Goal: Transaction & Acquisition: Purchase product/service

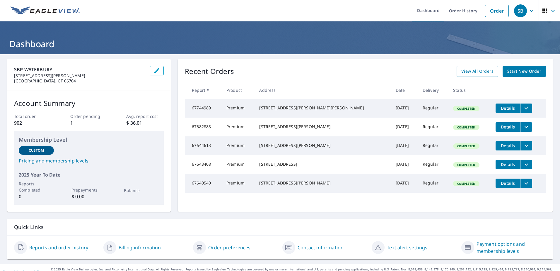
click at [523, 70] on span "Start New Order" at bounding box center [525, 71] width 34 height 7
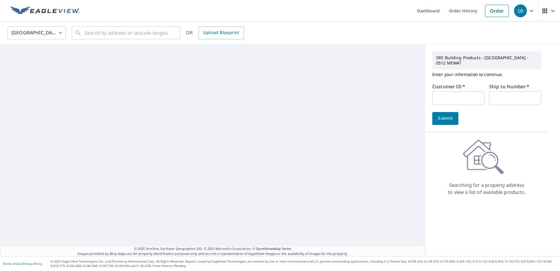
click at [463, 91] on input "text" at bounding box center [459, 98] width 52 height 14
paste input "S005089"
type input "S005089"
click at [497, 93] on input "text" at bounding box center [516, 98] width 52 height 14
type input "01"
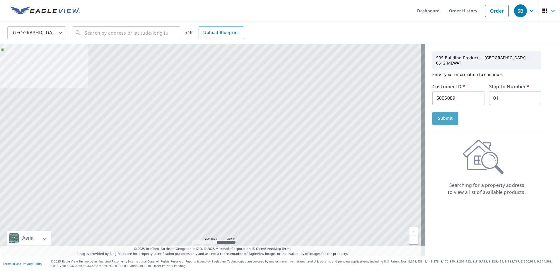
click at [445, 115] on span "Submit" at bounding box center [445, 118] width 17 height 7
click at [139, 34] on input "text" at bounding box center [127, 33] width 84 height 16
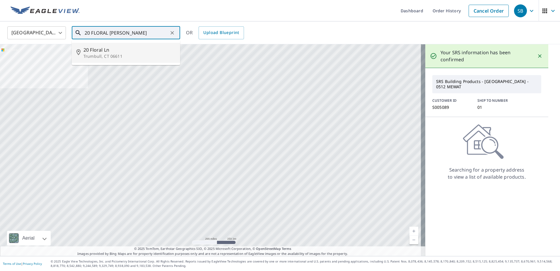
click at [126, 51] on span "20 Floral Ln" at bounding box center [130, 49] width 92 height 7
type input "20 Floral Ln Trumbull, CT 06611"
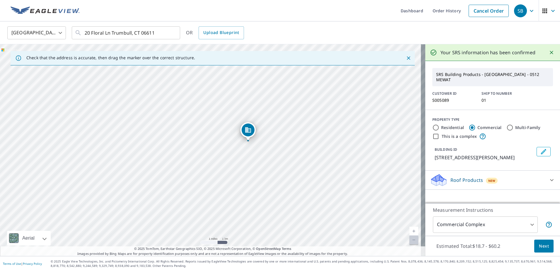
click at [433, 124] on input "Residential" at bounding box center [436, 127] width 7 height 7
radio input "true"
type input "1"
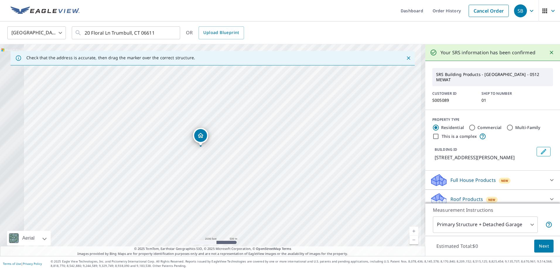
drag, startPoint x: 169, startPoint y: 154, endPoint x: 307, endPoint y: 146, distance: 138.0
click at [307, 146] on div "20 Floral Ln Trumbull, CT 06611" at bounding box center [213, 150] width 426 height 212
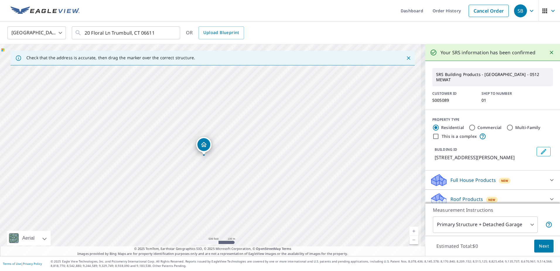
drag, startPoint x: 186, startPoint y: 143, endPoint x: 262, endPoint y: 160, distance: 78.7
click at [262, 160] on div "20 Floral Ln Trumbull, CT 06611" at bounding box center [213, 150] width 426 height 212
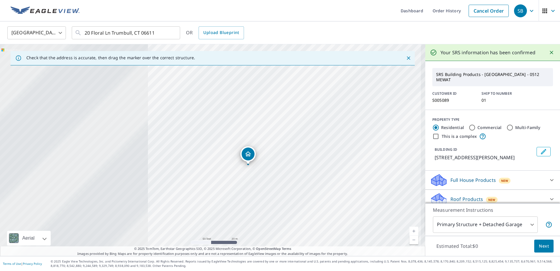
drag, startPoint x: 165, startPoint y: 152, endPoint x: 402, endPoint y: 138, distance: 236.7
click at [402, 138] on div "20 Floral Ln Trumbull, CT 06611" at bounding box center [213, 150] width 426 height 212
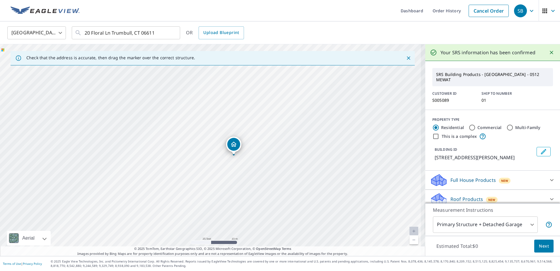
drag, startPoint x: 242, startPoint y: 155, endPoint x: 317, endPoint y: 133, distance: 78.8
click at [317, 133] on div "20 Floral Ln Trumbull, CT 06611" at bounding box center [213, 150] width 426 height 212
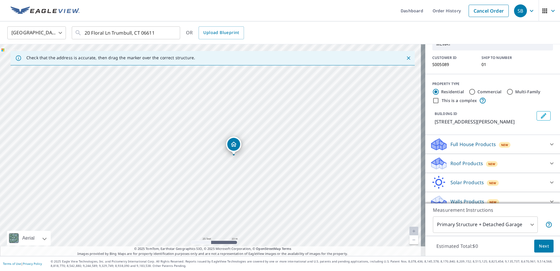
scroll to position [38, 0]
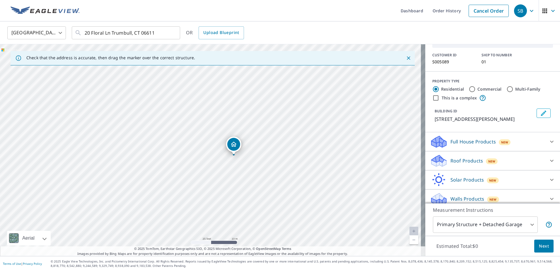
click at [549, 139] on icon at bounding box center [552, 141] width 7 height 7
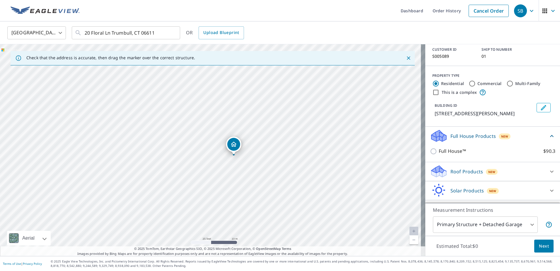
scroll to position [55, 0]
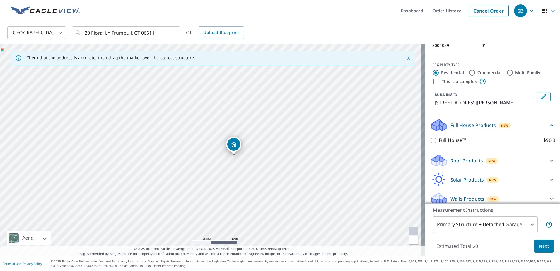
click at [549, 157] on icon at bounding box center [552, 160] width 7 height 7
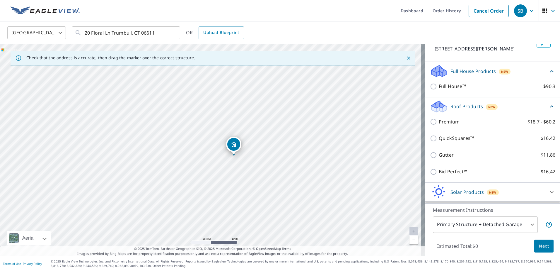
scroll to position [113, 0]
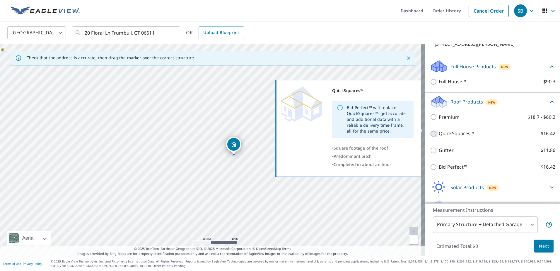
click at [430, 130] on input "QuickSquares™ $16.42" at bounding box center [434, 133] width 9 height 7
checkbox input "true"
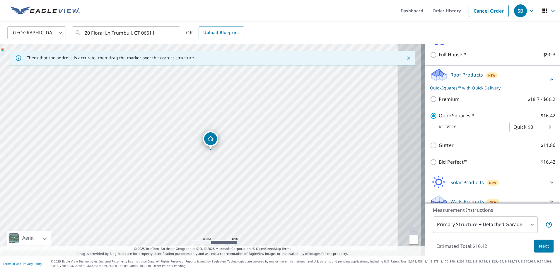
scroll to position [143, 0]
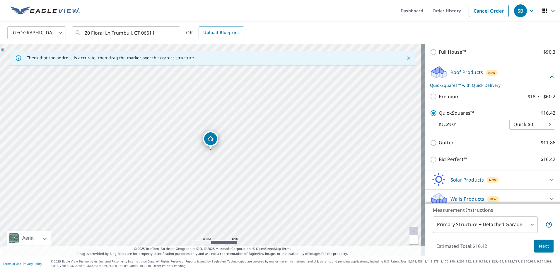
click at [541, 247] on span "Next" at bounding box center [544, 245] width 10 height 7
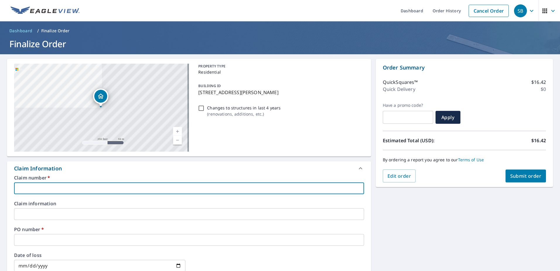
click at [112, 190] on input "text" at bounding box center [189, 188] width 350 height 12
paste input "S005089"
type input "S005089"
checkbox input "true"
type input "S005089"
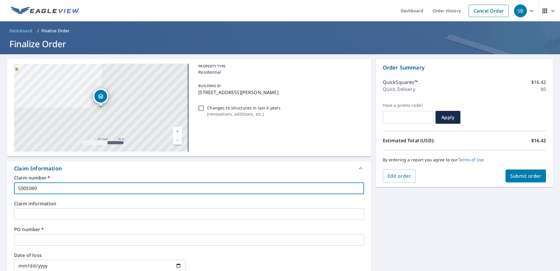
click at [133, 173] on div "Claim Information" at bounding box center [189, 168] width 364 height 14
checkbox input "true"
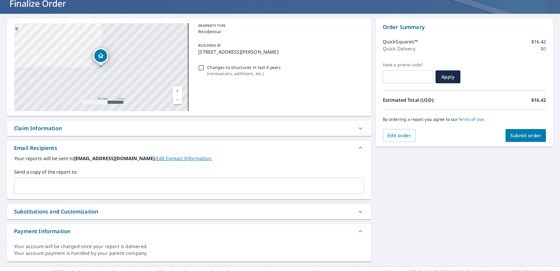
scroll to position [51, 0]
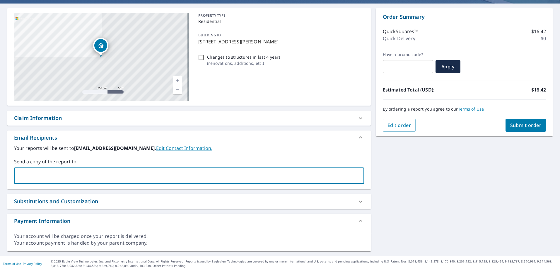
click at [109, 175] on input "text" at bounding box center [185, 175] width 336 height 11
type input "[PERSON_NAME][EMAIL_ADDRESS][PERSON_NAME][DOMAIN_NAME]"
click at [514, 124] on span "Submit order" at bounding box center [526, 125] width 31 height 6
checkbox input "true"
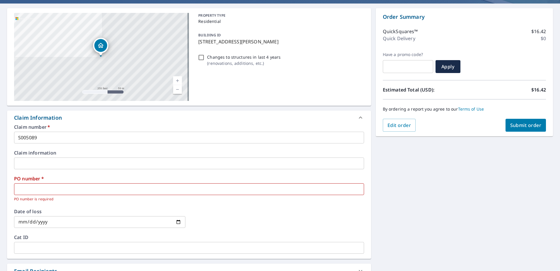
click at [70, 190] on input "text" at bounding box center [189, 189] width 350 height 12
type input "2"
checkbox input "true"
type input "20"
checkbox input "true"
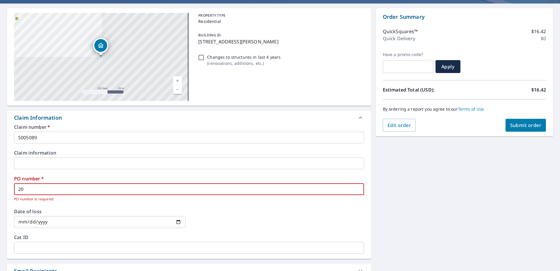
type input "20"
checkbox input "true"
type input "20 F"
checkbox input "true"
type input "20 FL"
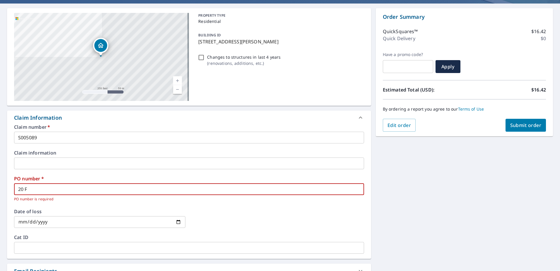
checkbox input "true"
type input "20 FLO"
checkbox input "true"
type input "20 [PERSON_NAME]"
checkbox input "true"
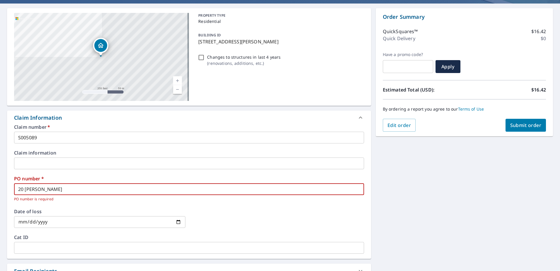
type input "20 FLORA"
checkbox input "true"
type input "20 FLORAL"
checkbox input "true"
type input "20 FLORAL"
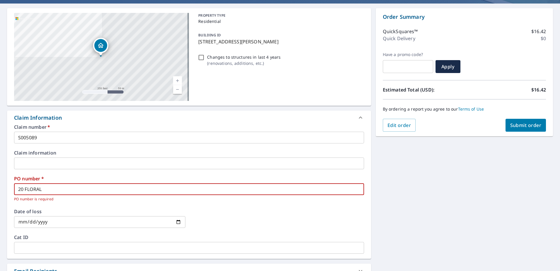
checkbox input "true"
type input "20 FLORAL L"
checkbox input "true"
type input "20 FLORAL LN"
checkbox input "true"
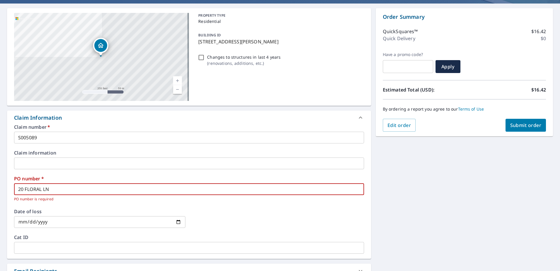
type input "20 FLORAL LN"
checkbox input "true"
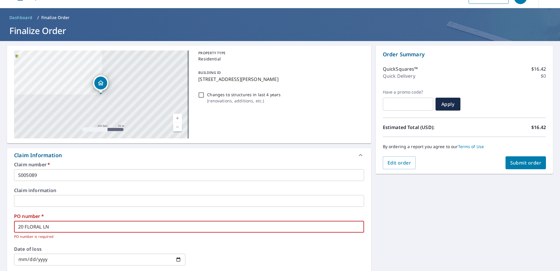
scroll to position [0, 0]
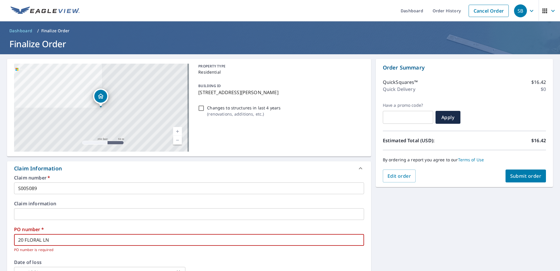
type input "20 FLORAL LN"
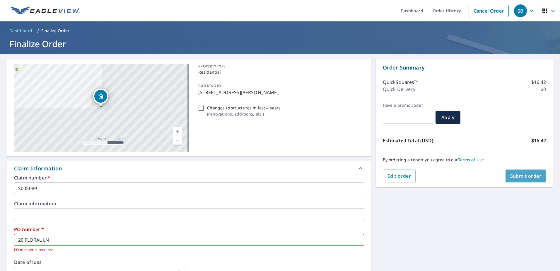
click at [526, 177] on span "Submit order" at bounding box center [526, 176] width 31 height 6
checkbox input "true"
